Goal: Task Accomplishment & Management: Manage account settings

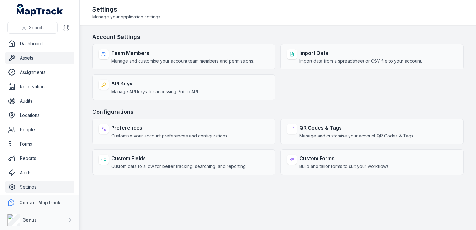
click at [25, 59] on link "Assets" at bounding box center [39, 58] width 69 height 12
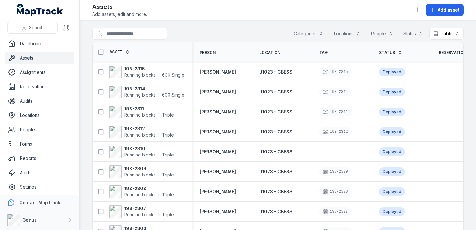
click at [302, 34] on button "Categories" at bounding box center [309, 34] width 38 height 12
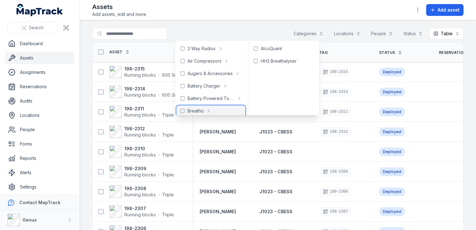
click at [193, 110] on span "Breatho" at bounding box center [196, 111] width 16 height 6
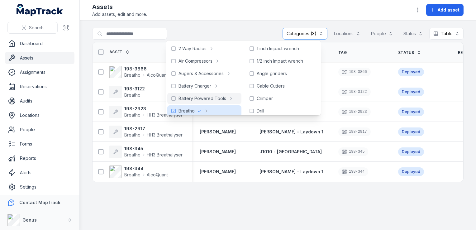
click at [295, 210] on main "**********" at bounding box center [278, 125] width 396 height 210
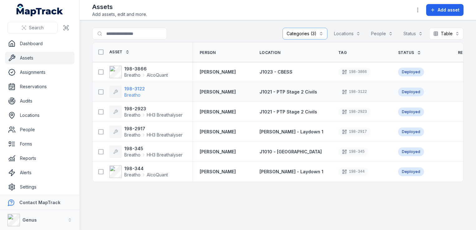
click at [137, 94] on span "Breatho" at bounding box center [132, 94] width 16 height 5
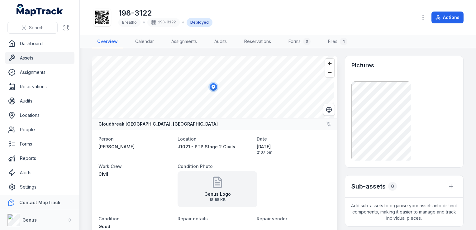
click at [31, 57] on link "Assets" at bounding box center [39, 58] width 69 height 12
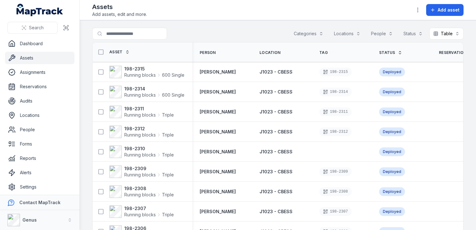
click at [305, 33] on button "Categories" at bounding box center [309, 34] width 38 height 12
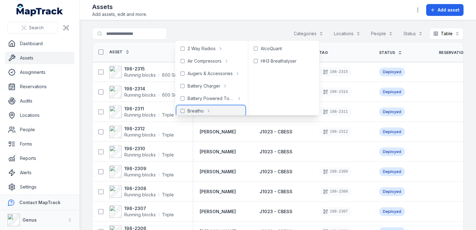
click at [199, 109] on span "Breatho" at bounding box center [196, 111] width 16 height 6
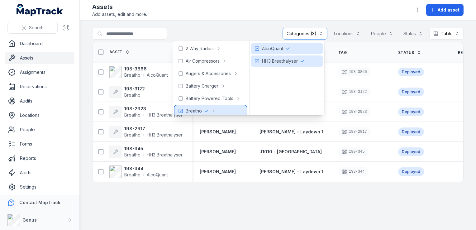
click at [223, 112] on div "Breatho" at bounding box center [210, 110] width 72 height 11
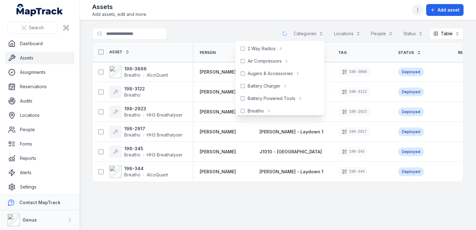
click at [418, 9] on icon "button" at bounding box center [418, 10] width 6 height 6
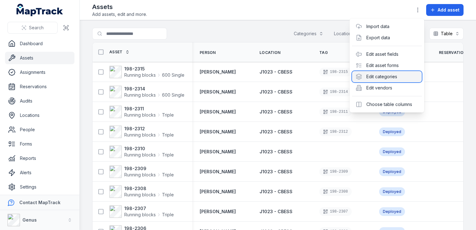
click at [375, 76] on div "Edit categories" at bounding box center [387, 76] width 70 height 11
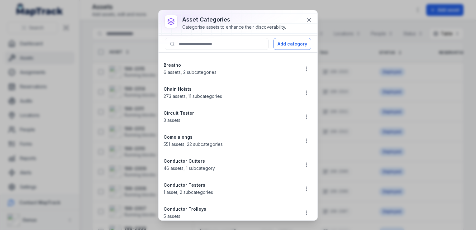
scroll to position [125, 0]
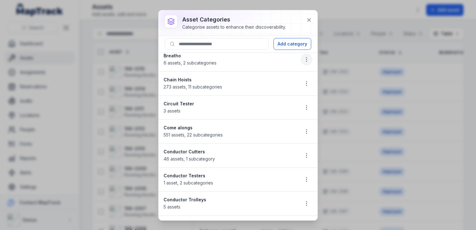
click at [303, 59] on icon "button" at bounding box center [306, 59] width 6 height 6
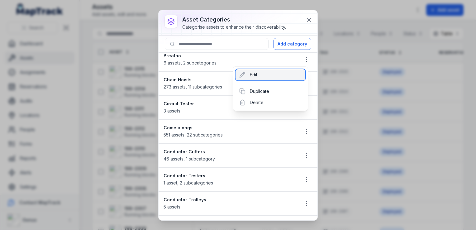
click at [256, 74] on div "Edit" at bounding box center [271, 74] width 70 height 11
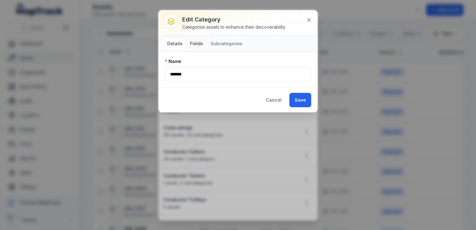
click at [197, 42] on button "Fields" at bounding box center [197, 43] width 18 height 11
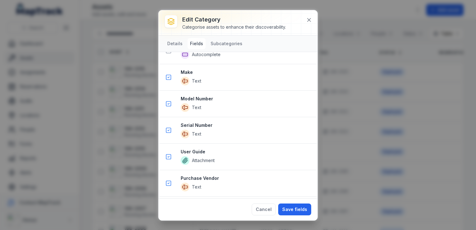
scroll to position [298, 0]
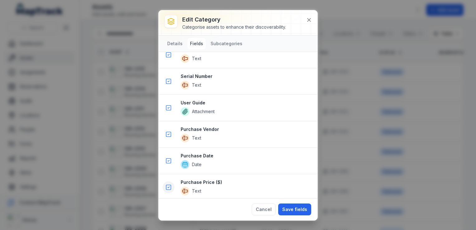
click at [168, 186] on icon at bounding box center [168, 187] width 6 height 6
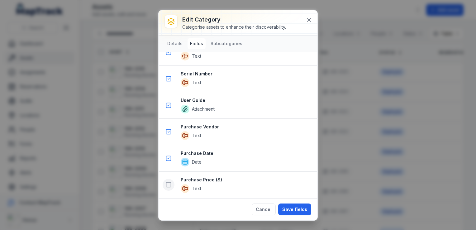
scroll to position [272, 0]
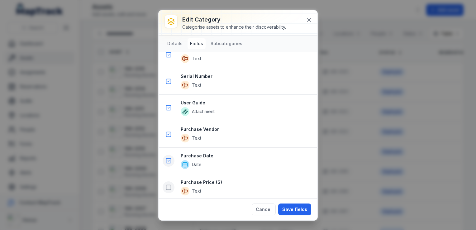
click at [168, 160] on icon at bounding box center [169, 160] width 2 height 1
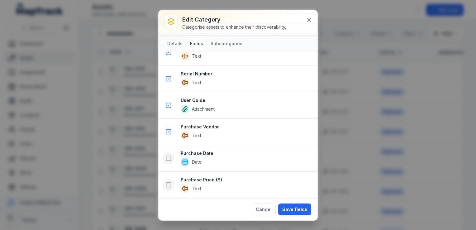
scroll to position [245, 0]
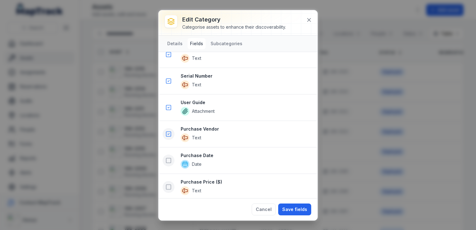
click at [167, 133] on icon at bounding box center [168, 134] width 6 height 6
click at [169, 106] on icon at bounding box center [168, 107] width 6 height 6
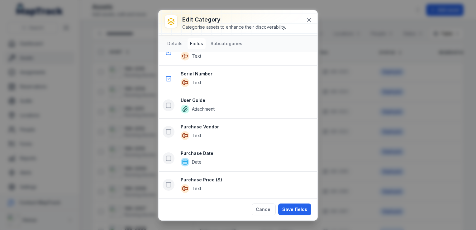
scroll to position [193, 0]
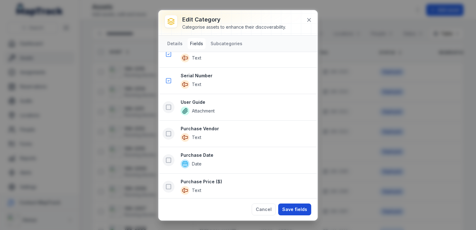
click at [294, 209] on button "Save fields" at bounding box center [294, 209] width 33 height 12
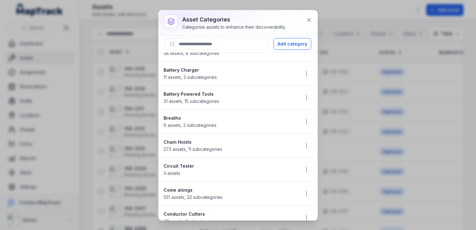
scroll to position [0, 0]
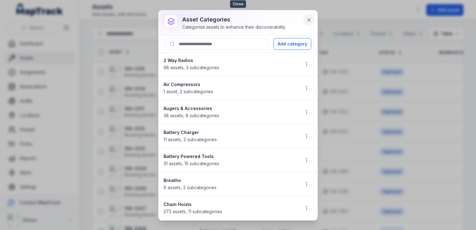
click at [310, 19] on icon at bounding box center [308, 19] width 3 height 3
